Goal: Transaction & Acquisition: Purchase product/service

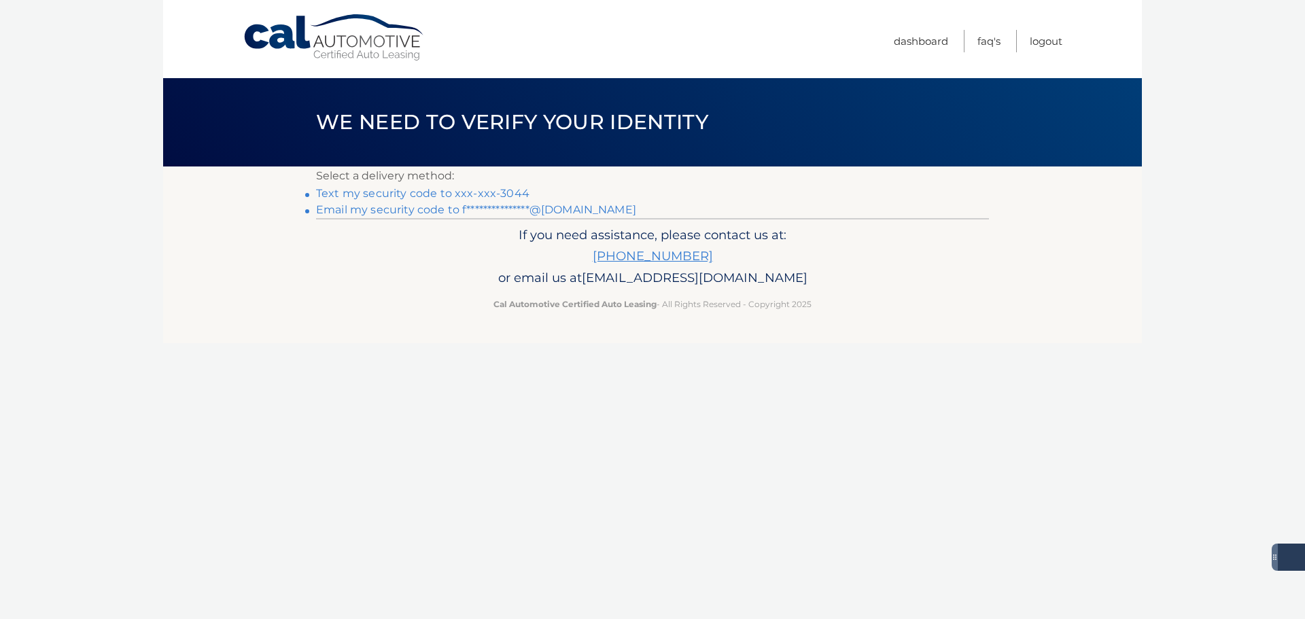
click at [452, 191] on link "Text my security code to xxx-xxx-3044" at bounding box center [422, 193] width 213 height 13
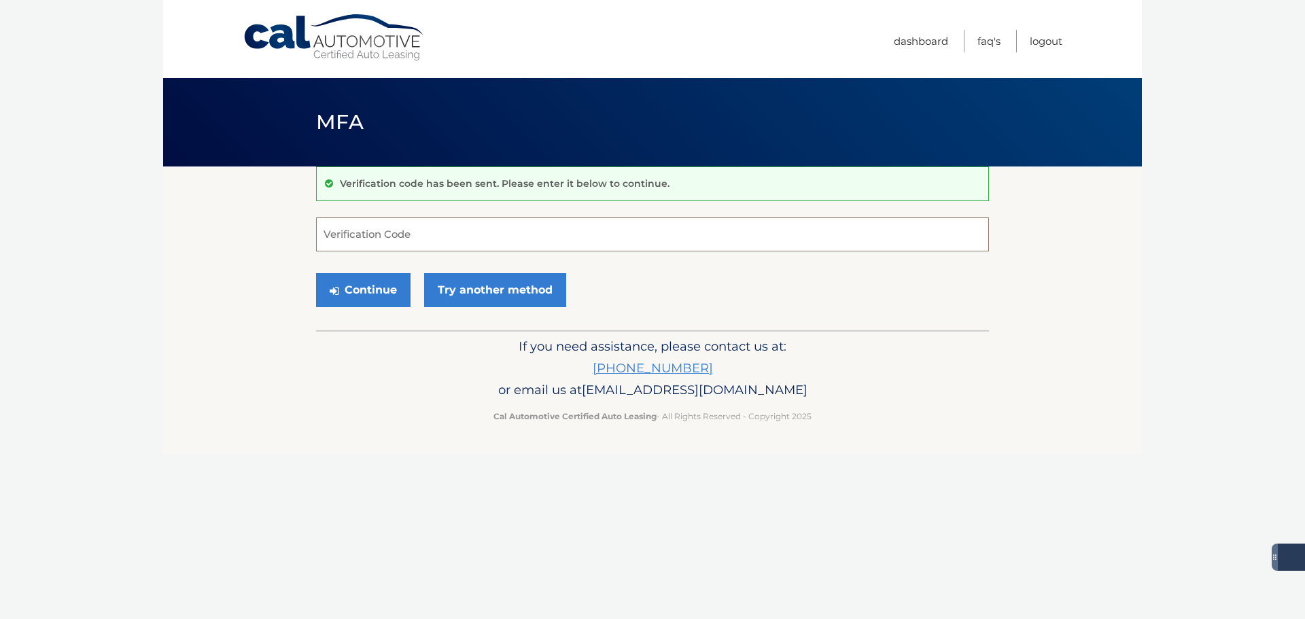
click at [417, 234] on input "Verification Code" at bounding box center [652, 234] width 673 height 34
click at [385, 235] on input "Verification Code" at bounding box center [652, 234] width 673 height 34
type input "925910"
click at [316, 273] on button "Continue" at bounding box center [363, 290] width 94 height 34
click at [370, 298] on button "Continue" at bounding box center [363, 290] width 94 height 34
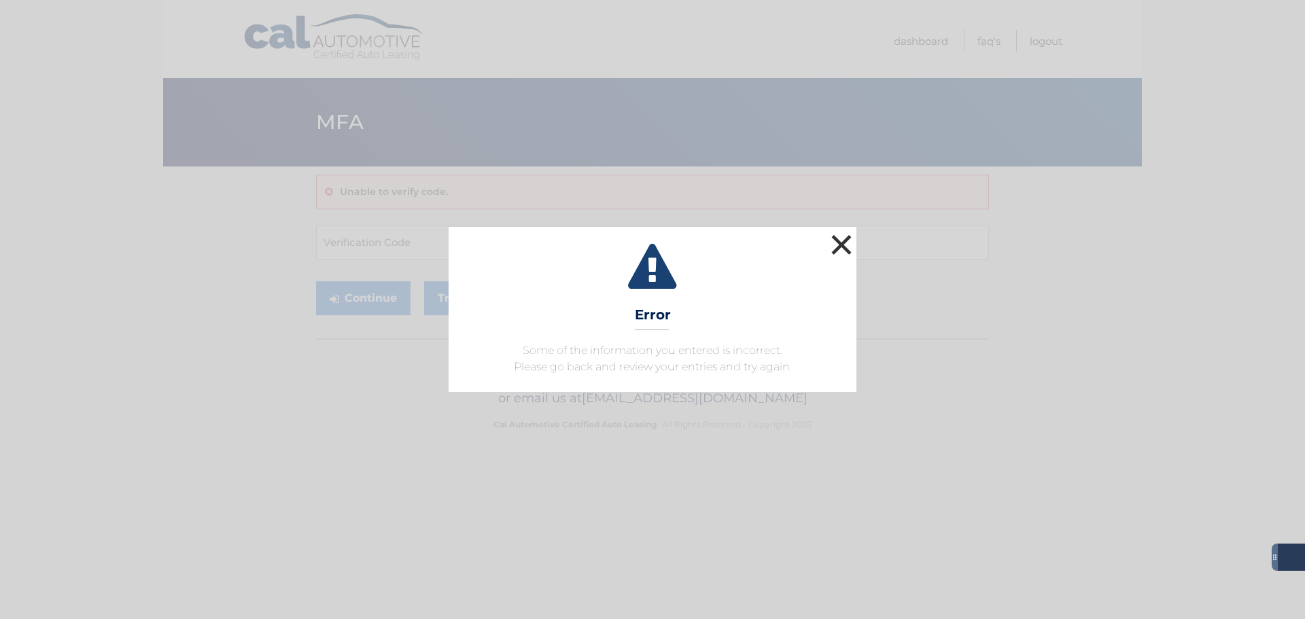
click at [845, 241] on button "×" at bounding box center [841, 244] width 27 height 27
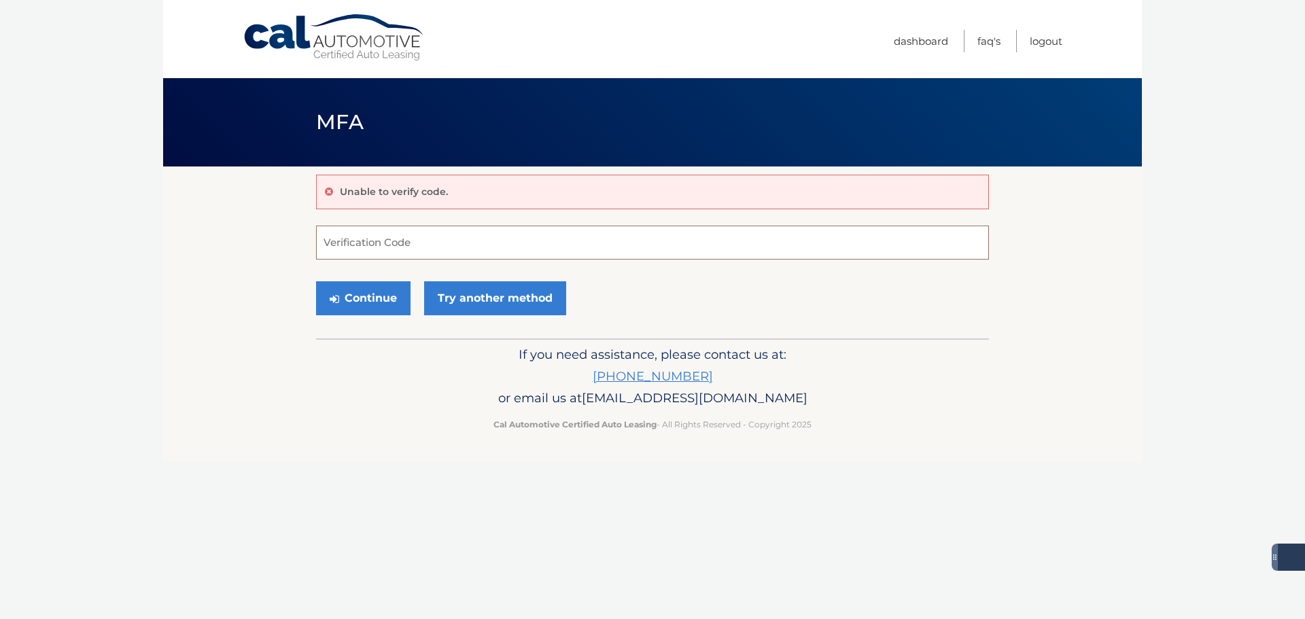
click at [387, 239] on input "Verification Code" at bounding box center [652, 243] width 673 height 34
type input "925910"
click at [364, 298] on button "Continue" at bounding box center [363, 298] width 94 height 34
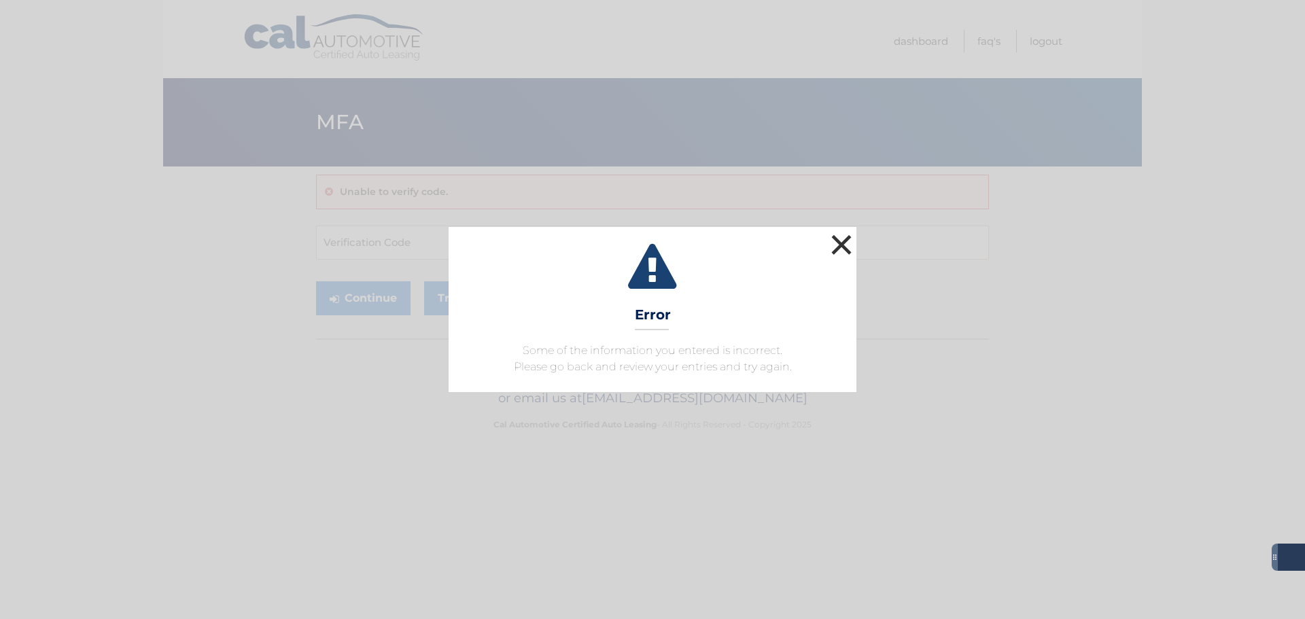
click at [847, 236] on button "×" at bounding box center [841, 244] width 27 height 27
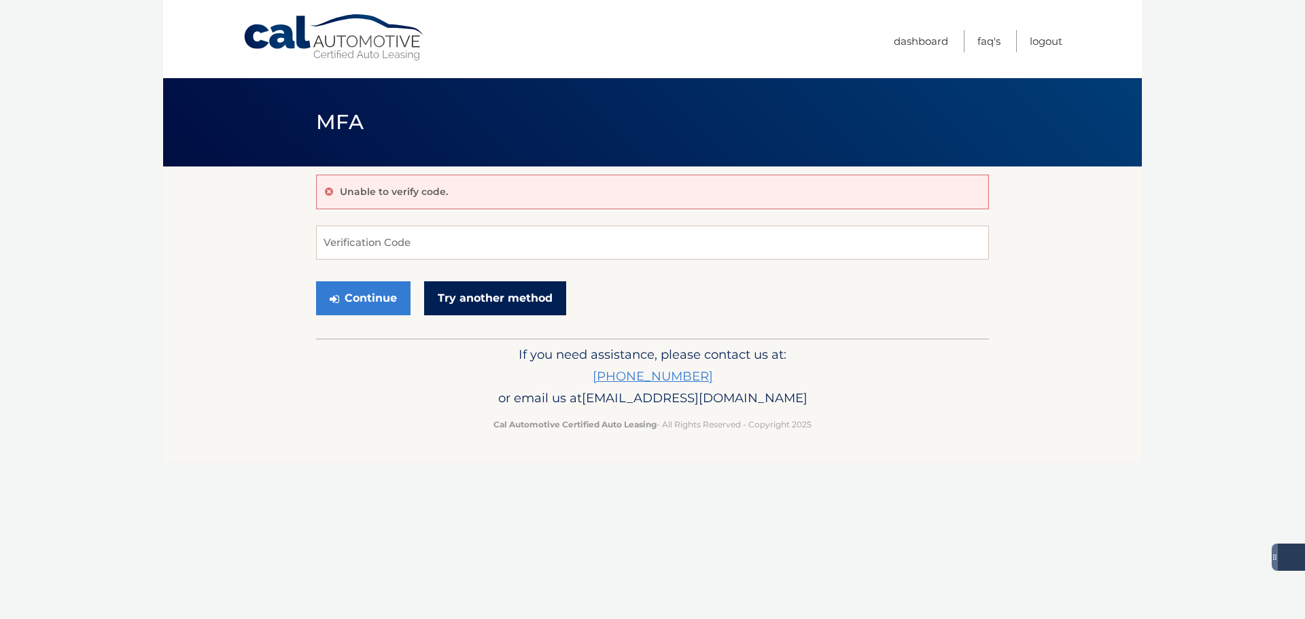
click at [525, 297] on link "Try another method" at bounding box center [495, 298] width 142 height 34
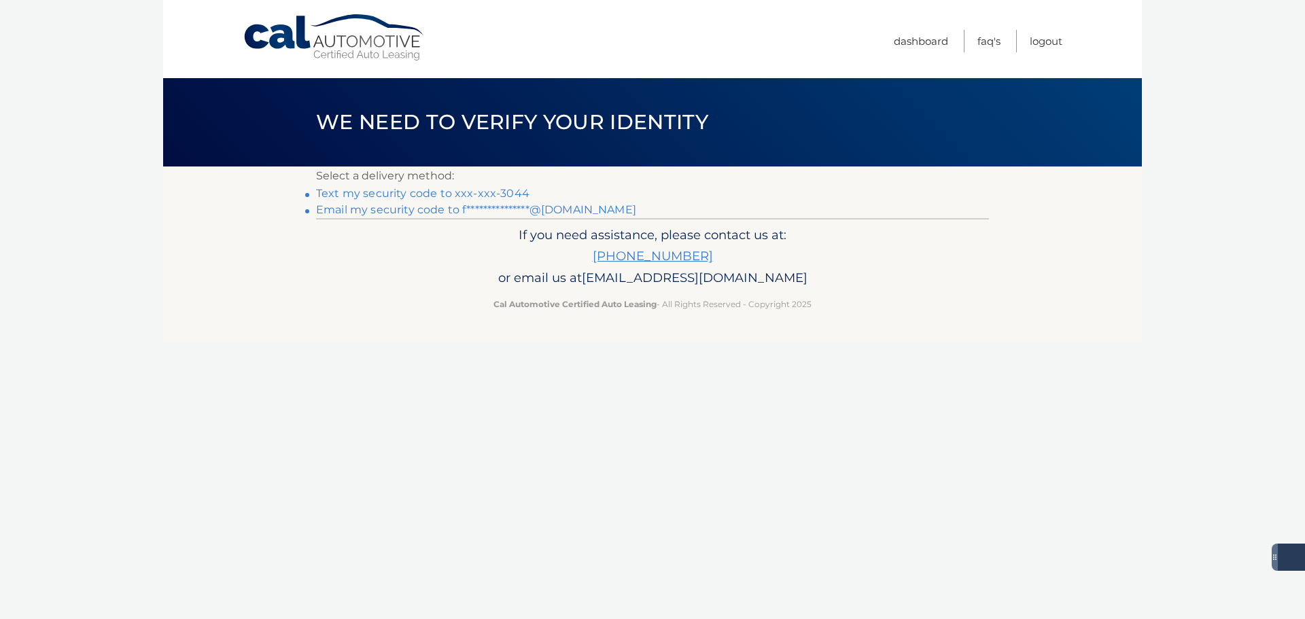
click at [418, 211] on link "**********" at bounding box center [476, 209] width 320 height 13
click at [383, 211] on link "**********" at bounding box center [476, 209] width 320 height 13
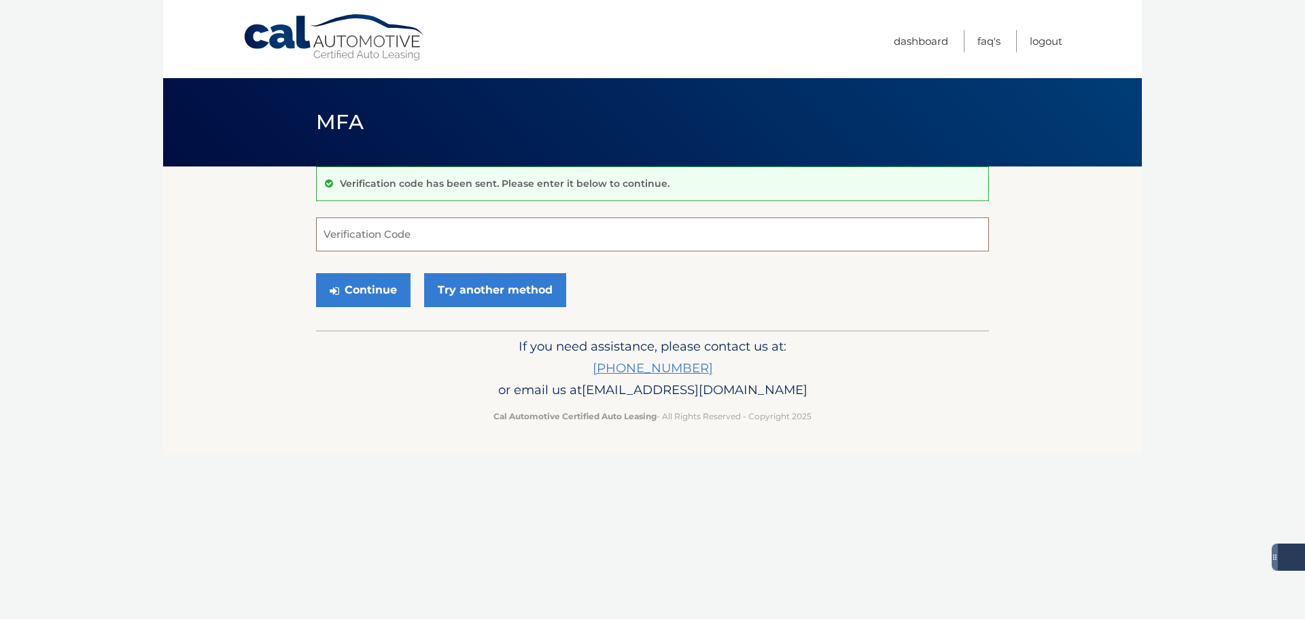
click at [412, 241] on input "Verification Code" at bounding box center [652, 234] width 673 height 34
click at [388, 238] on input "Verification Code" at bounding box center [652, 234] width 673 height 34
type input "165221"
click at [352, 286] on button "Continue" at bounding box center [363, 290] width 94 height 34
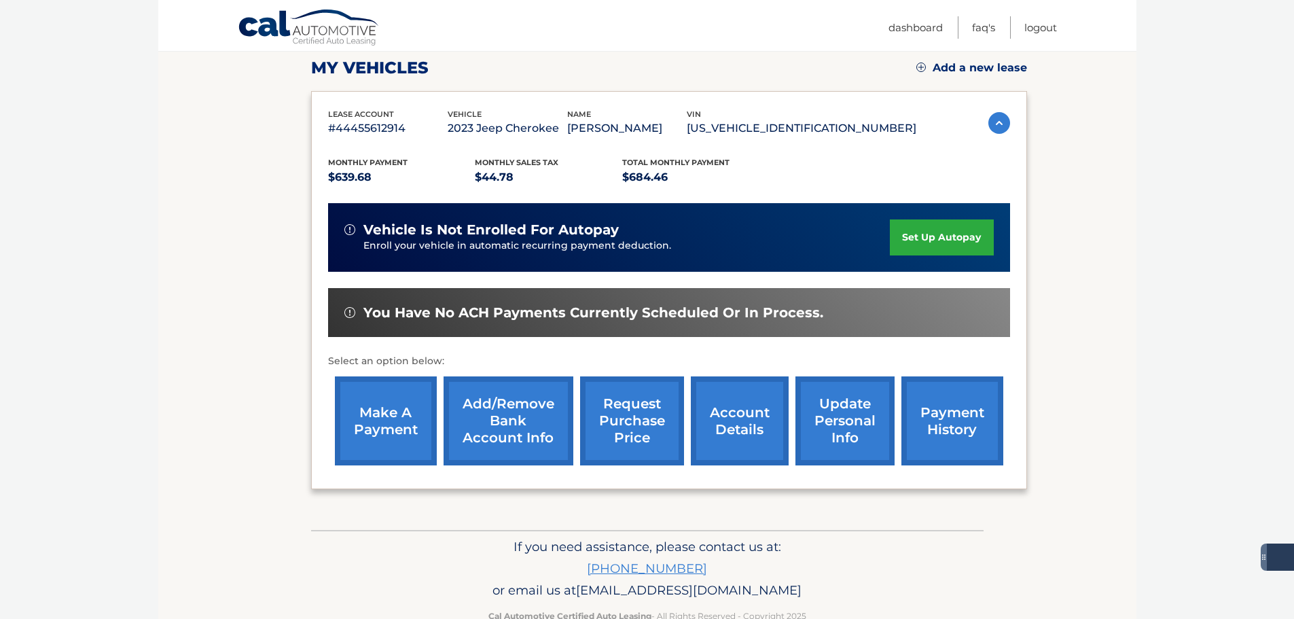
scroll to position [204, 0]
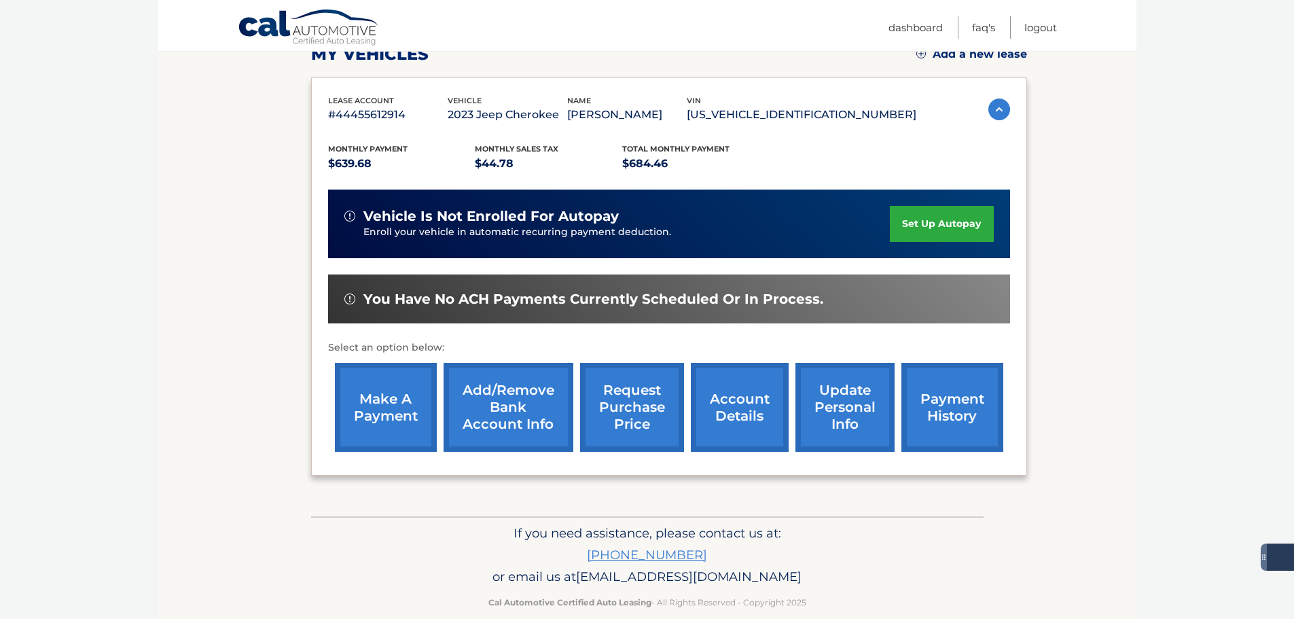
click at [388, 406] on link "make a payment" at bounding box center [386, 407] width 102 height 89
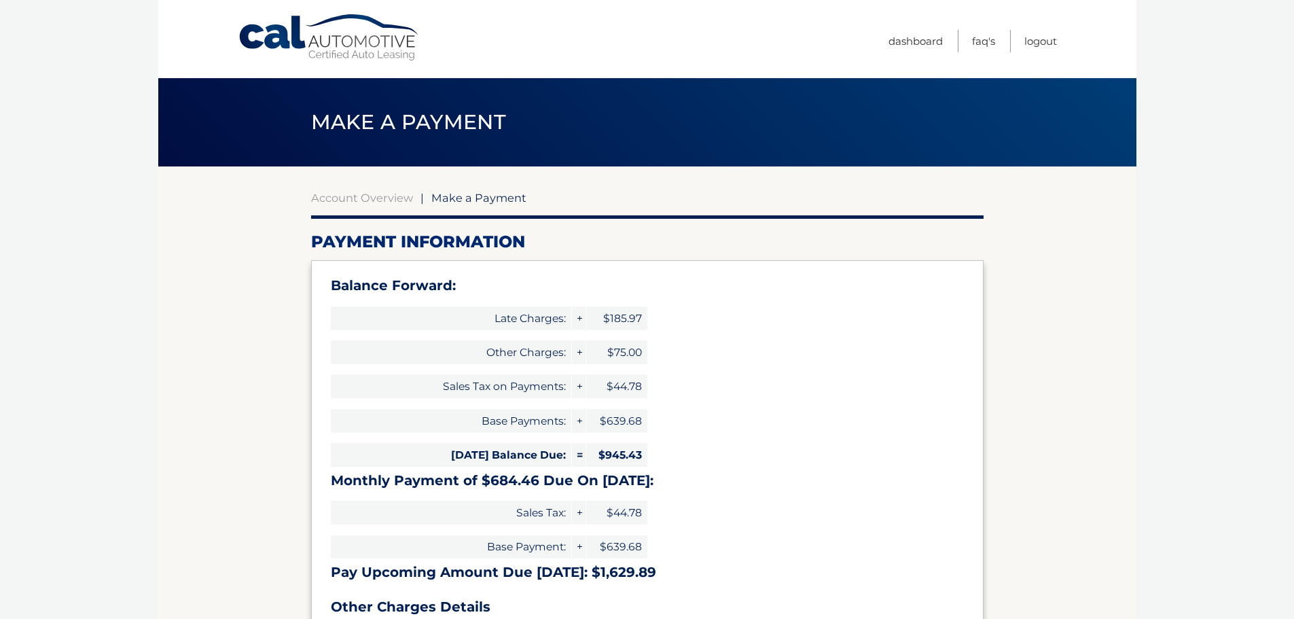
select select "OWEwNjBjNzEtNTlhZi00ZTJlLTgxYjctZTMxZTVmMTFkMzU4"
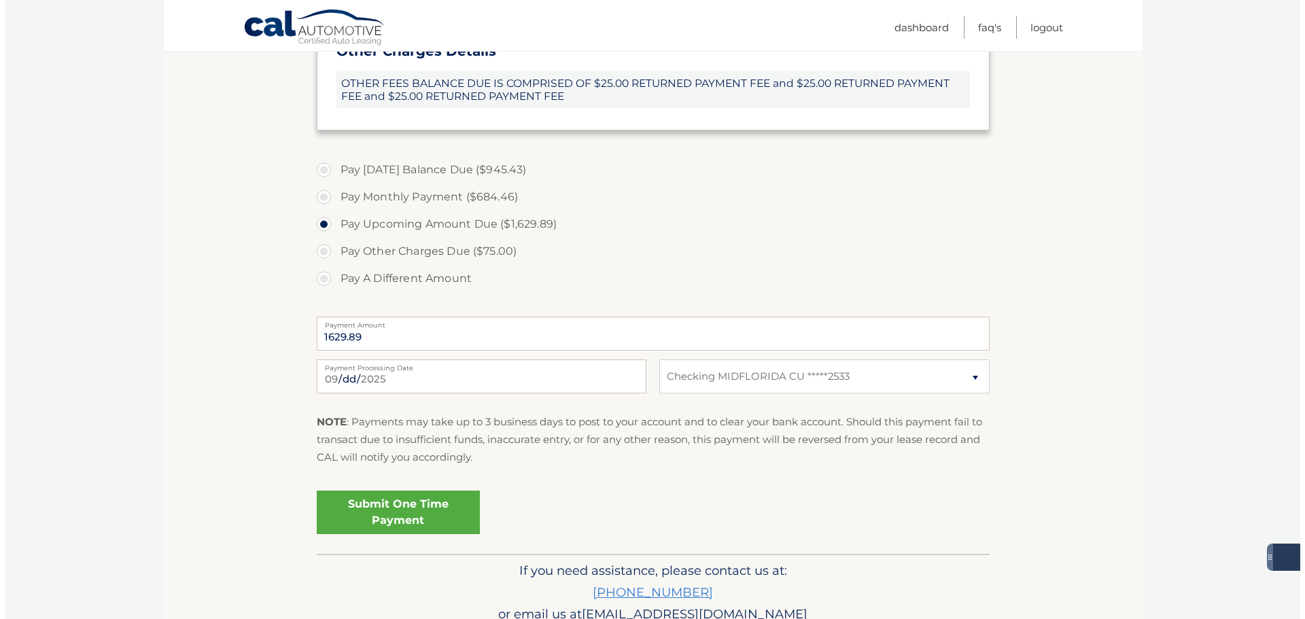
scroll to position [594, 0]
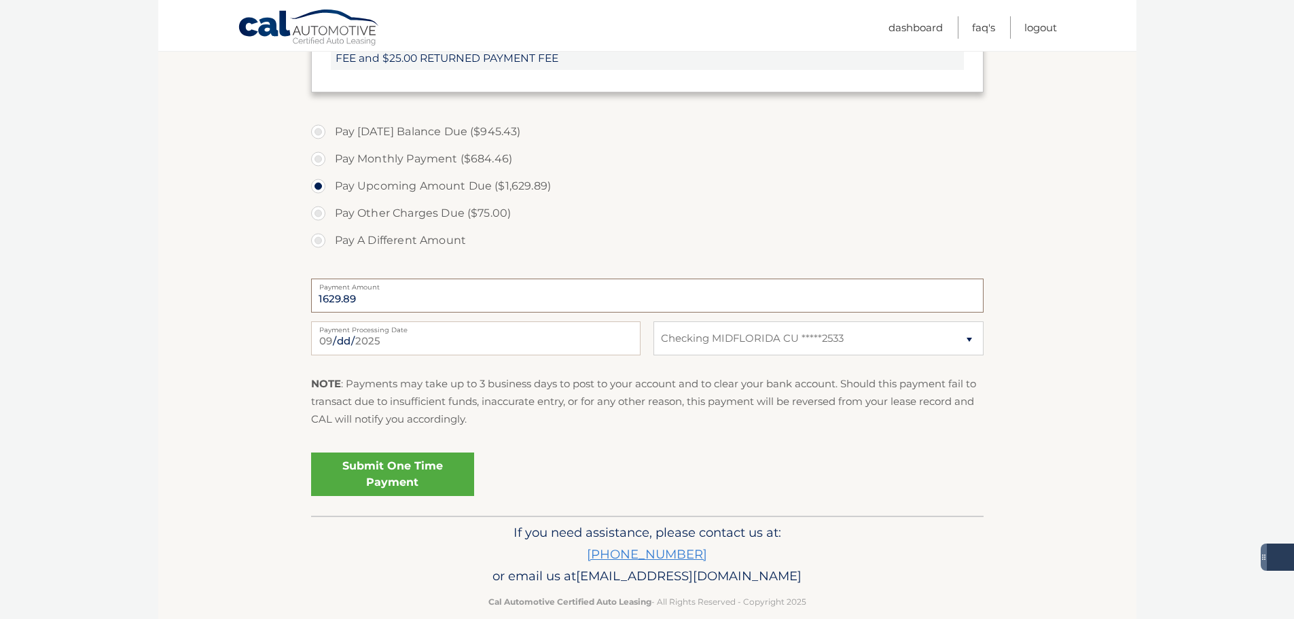
click at [368, 298] on input "1629.89" at bounding box center [647, 296] width 673 height 34
click at [319, 158] on label "Pay Monthly Payment ($684.46)" at bounding box center [647, 158] width 673 height 27
click at [319, 158] on input "Pay Monthly Payment ($684.46)" at bounding box center [324, 156] width 14 height 22
radio input "true"
type input "684.46"
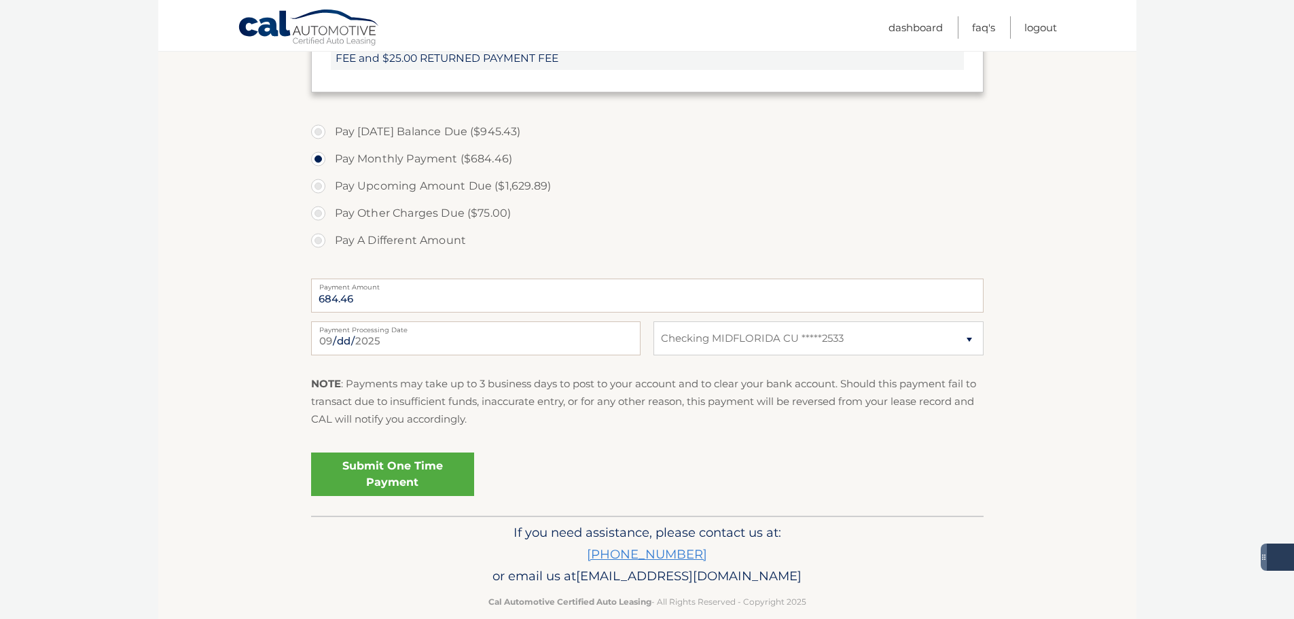
click at [404, 466] on link "Submit One Time Payment" at bounding box center [392, 474] width 163 height 43
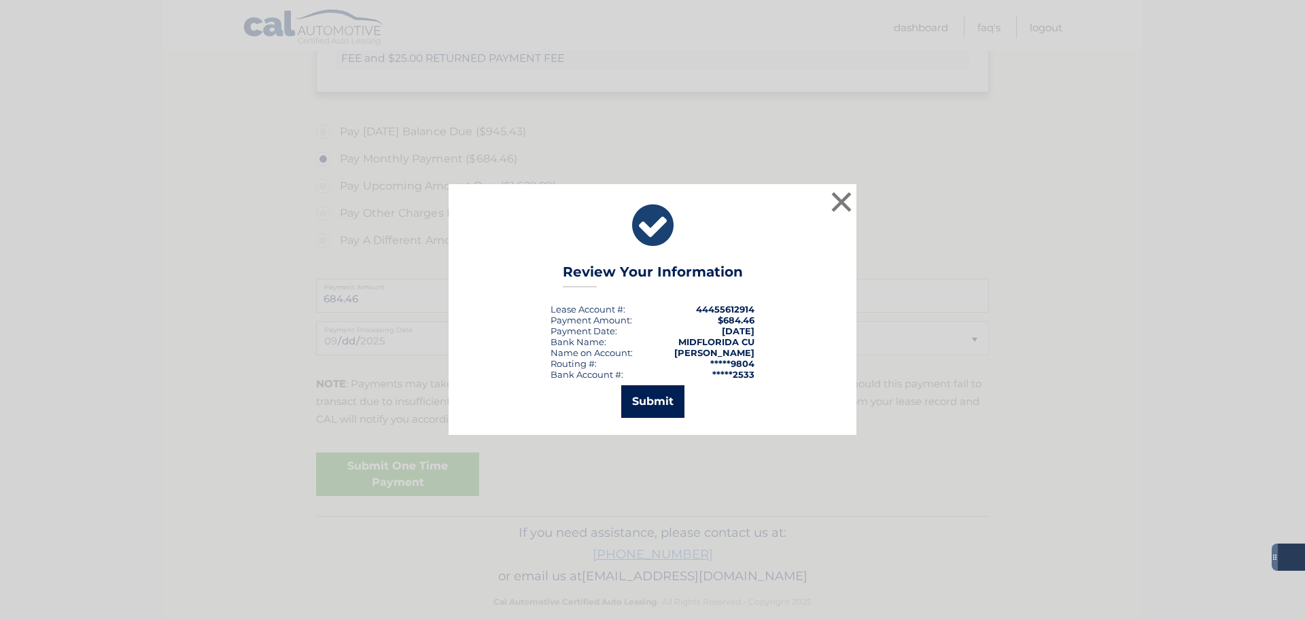
click at [651, 400] on button "Submit" at bounding box center [652, 401] width 63 height 33
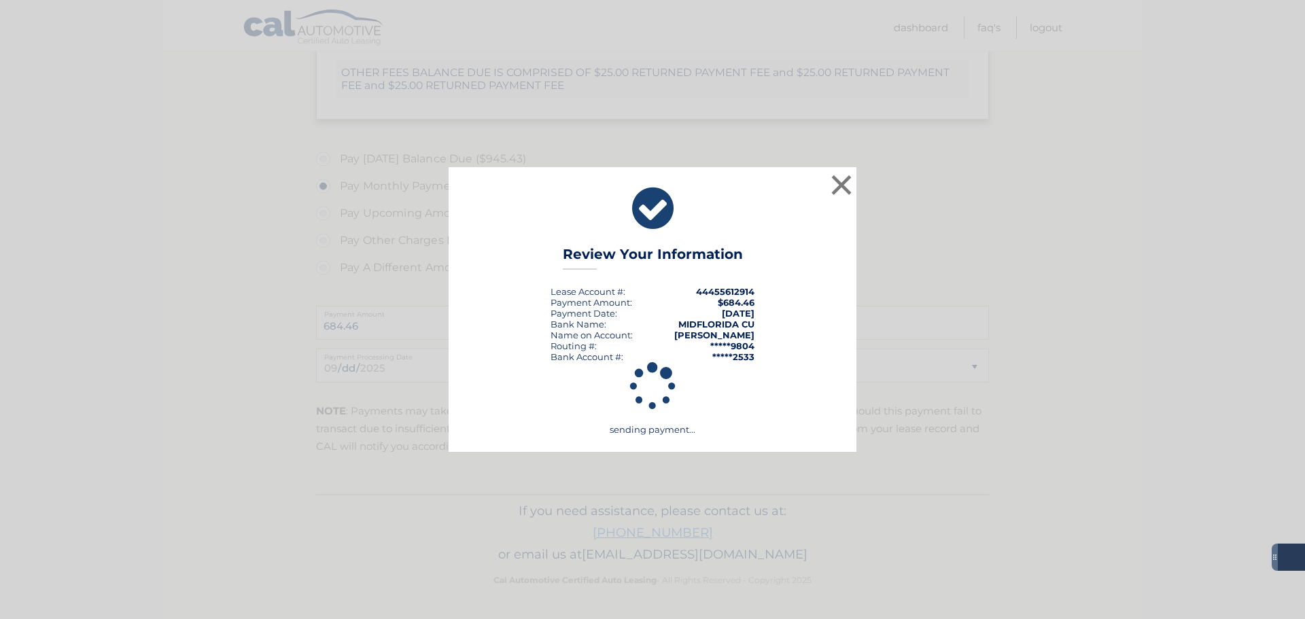
scroll to position [545, 0]
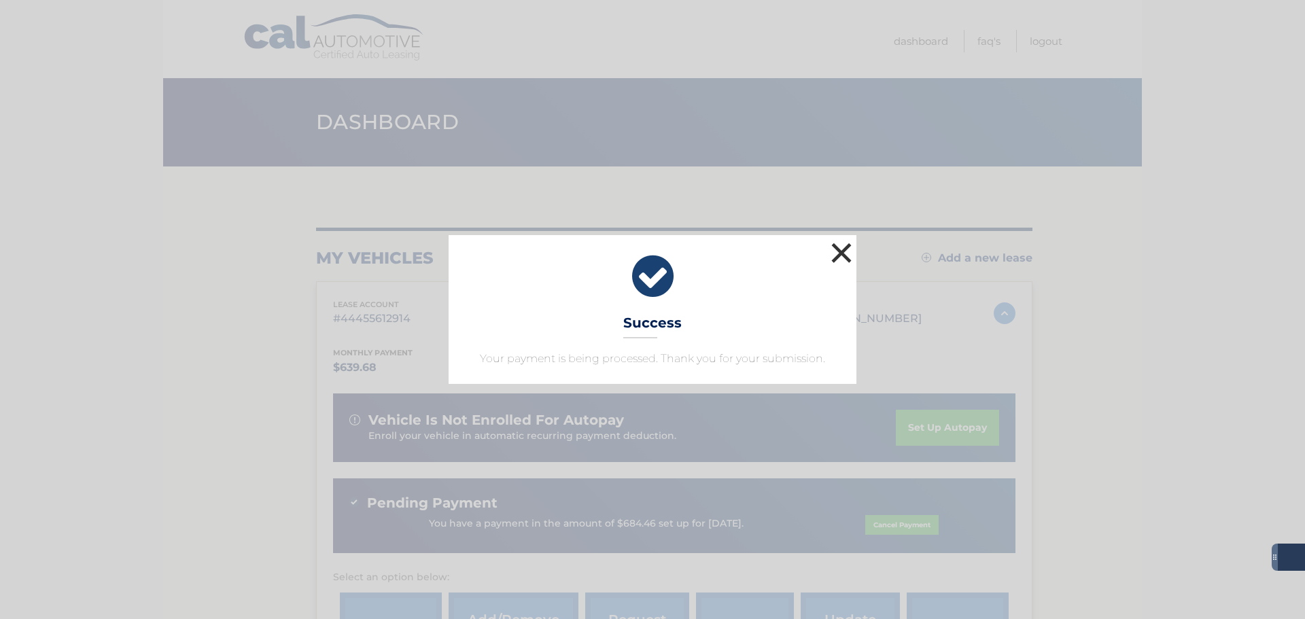
click at [838, 251] on button "×" at bounding box center [841, 252] width 27 height 27
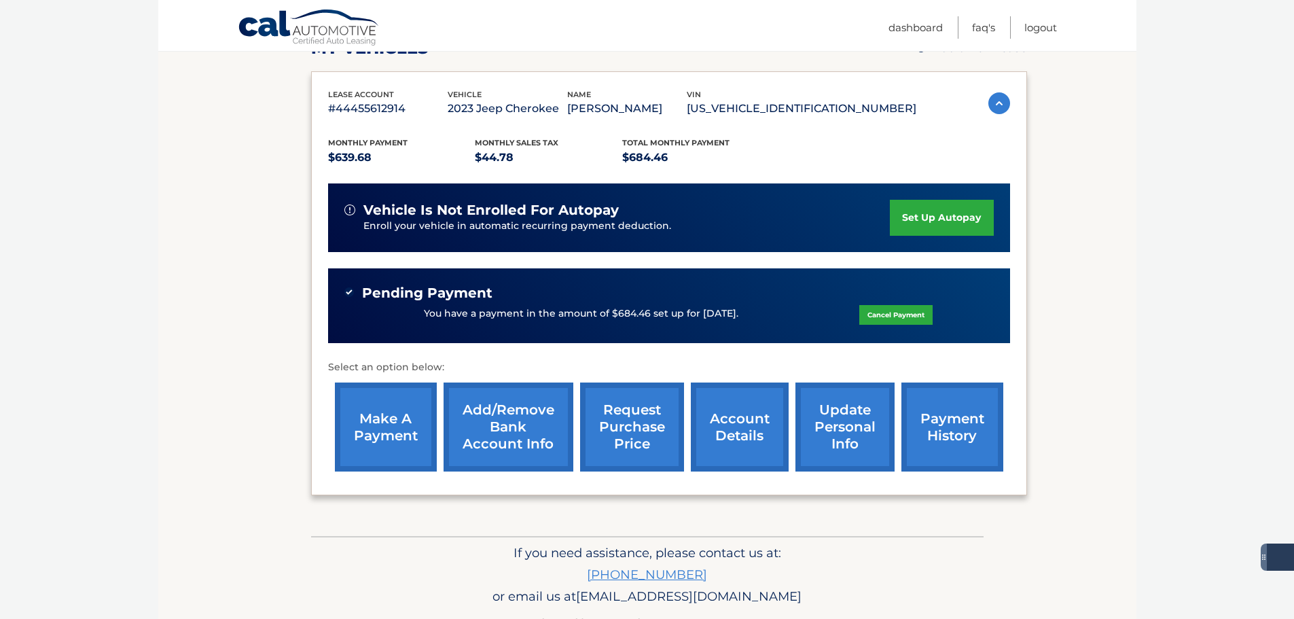
scroll to position [230, 0]
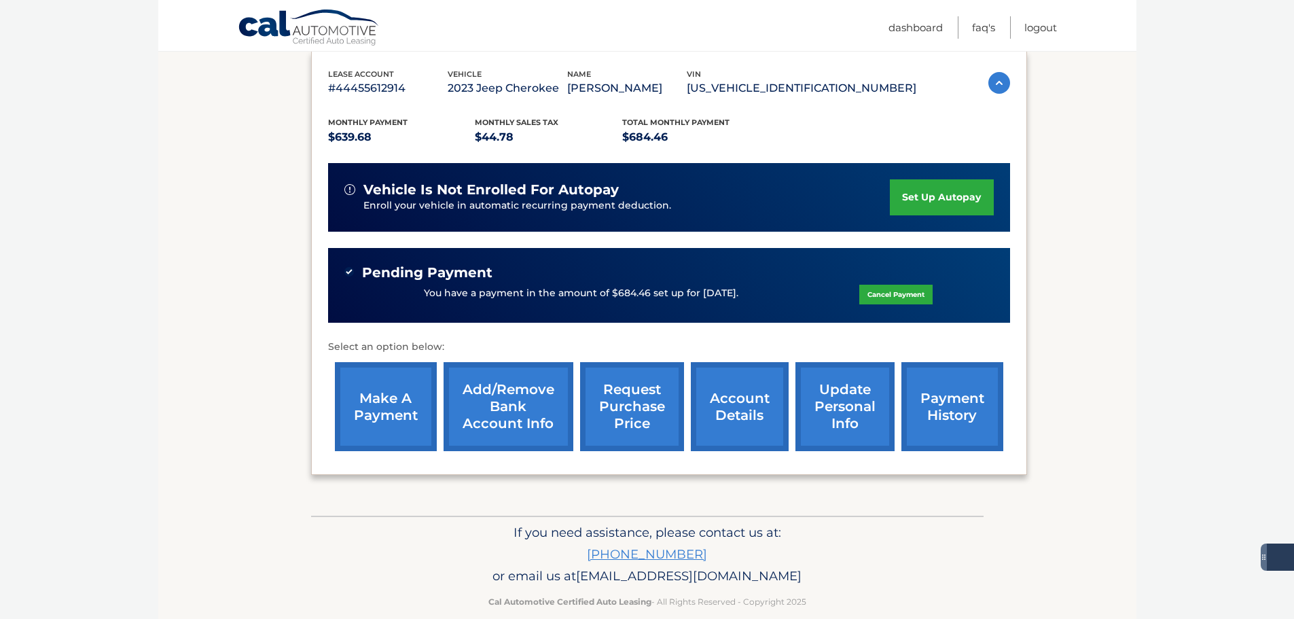
click at [369, 400] on link "make a payment" at bounding box center [386, 406] width 102 height 89
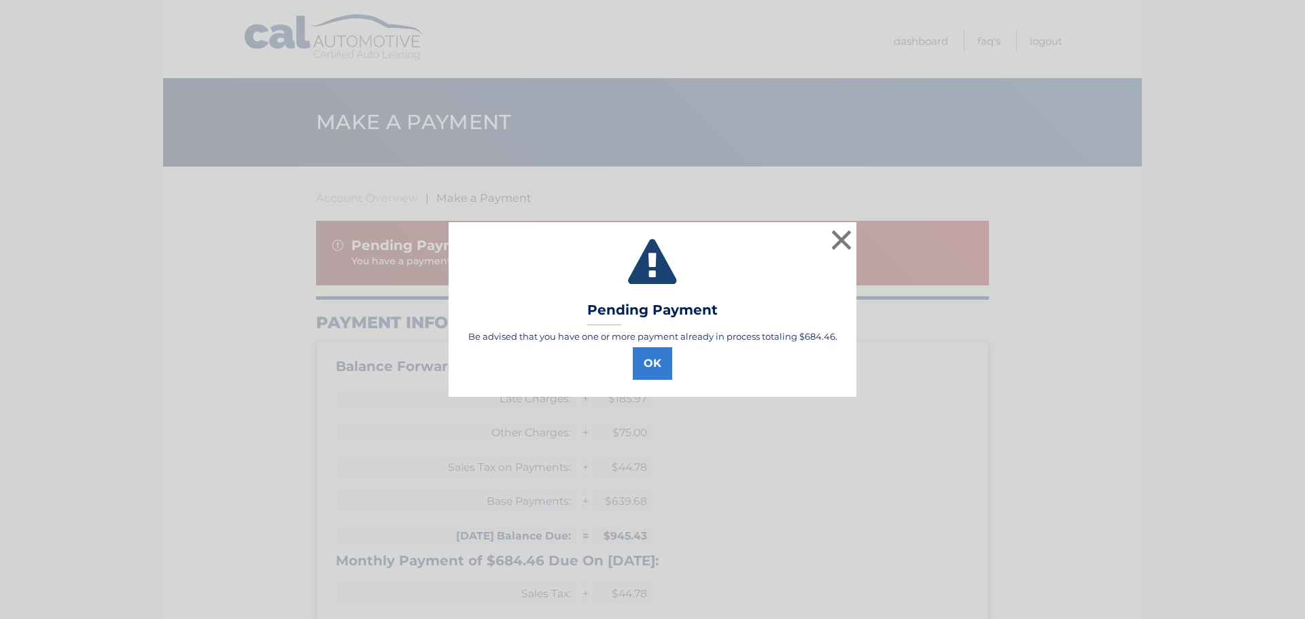
select select "OWEwNjBjNzEtNTlhZi00ZTJlLTgxYjctZTMxZTVmMTFkMzU4"
click at [839, 236] on button "×" at bounding box center [841, 239] width 27 height 27
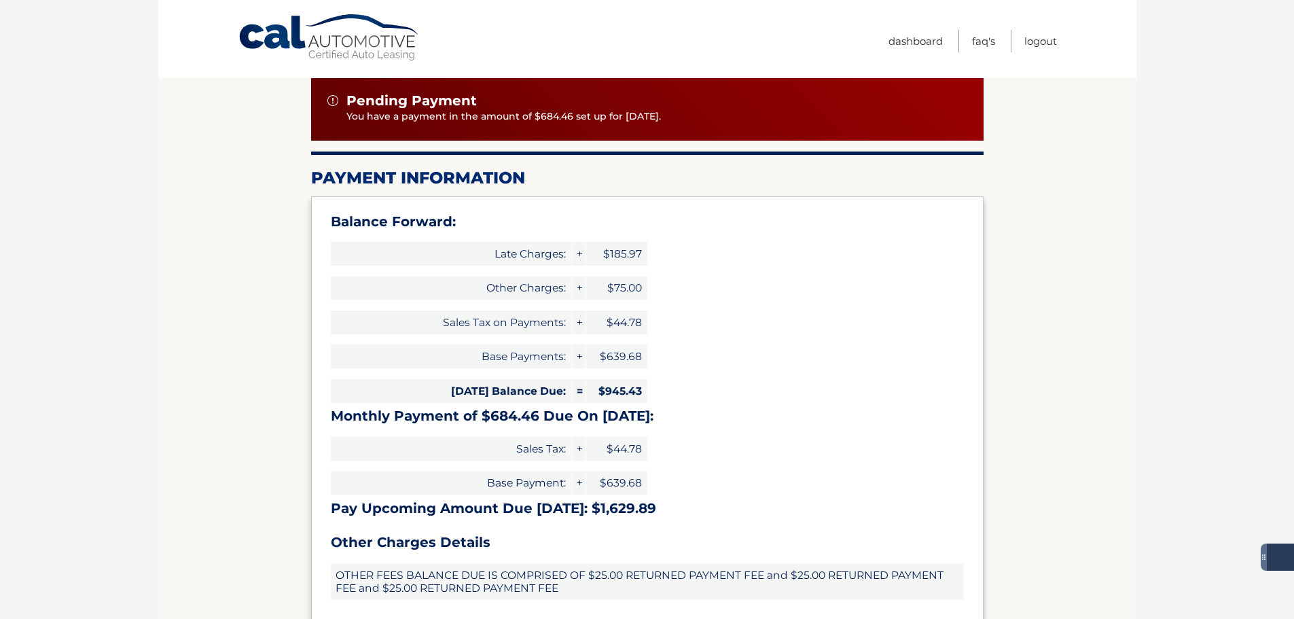
scroll to position [204, 0]
